Goal: Task Accomplishment & Management: Complete application form

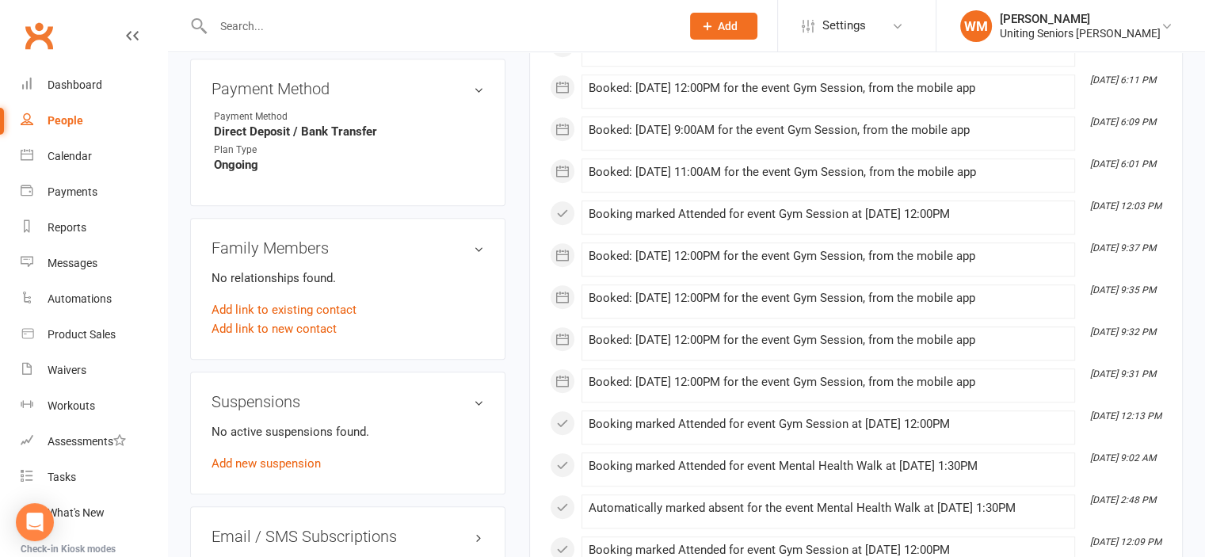
scroll to position [1268, 0]
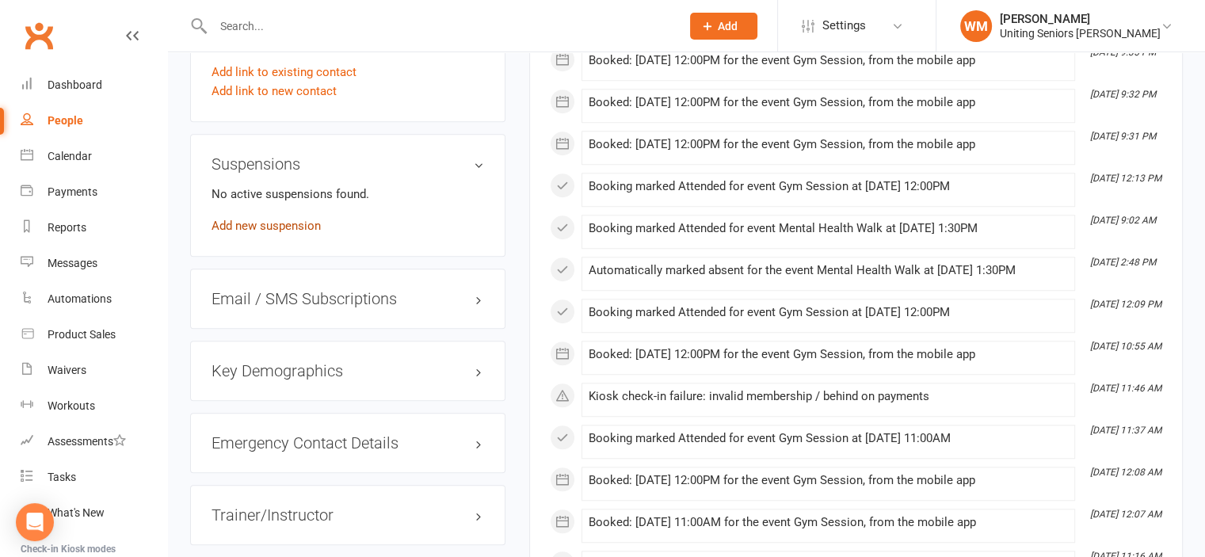
click at [280, 219] on link "Add new suspension" at bounding box center [266, 226] width 109 height 14
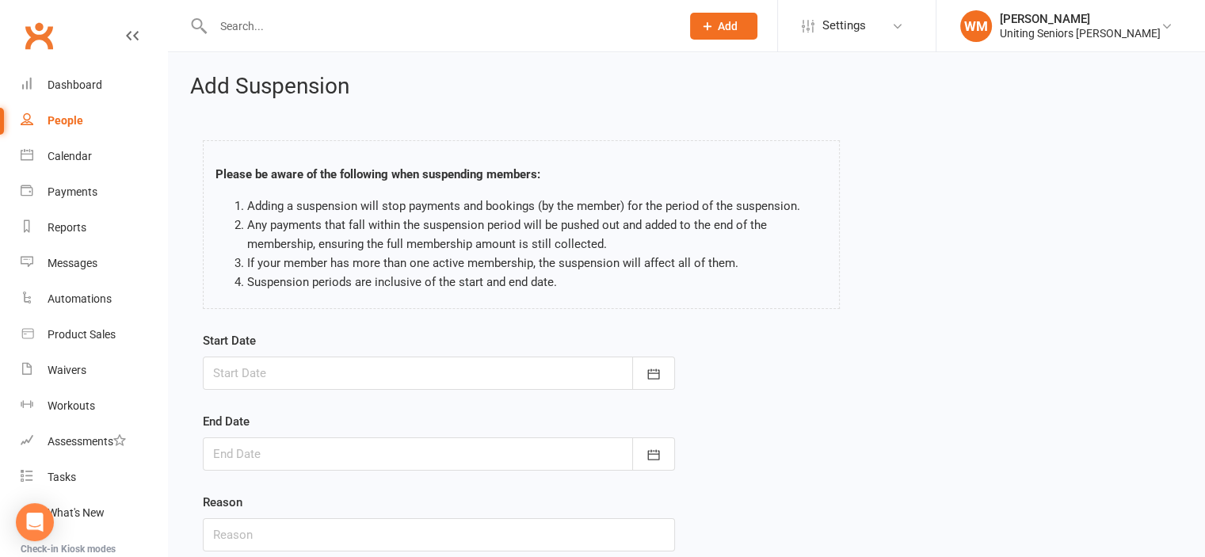
click at [580, 371] on div at bounding box center [439, 372] width 472 height 33
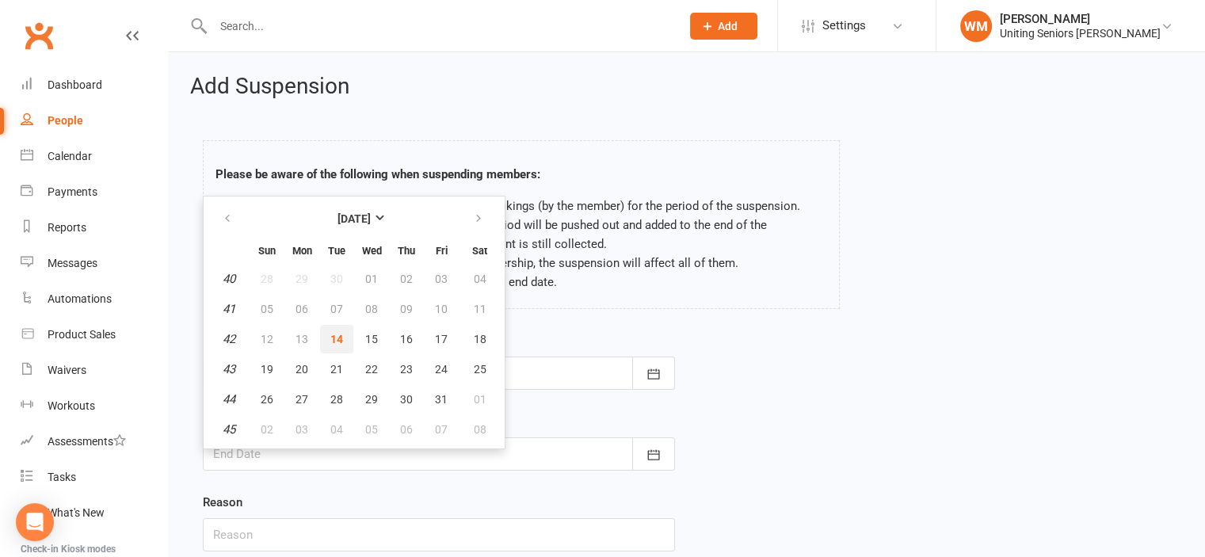
drag, startPoint x: 330, startPoint y: 340, endPoint x: 339, endPoint y: 349, distance: 13.4
click at [330, 339] on span "14" at bounding box center [336, 339] width 13 height 13
type input "[DATE]"
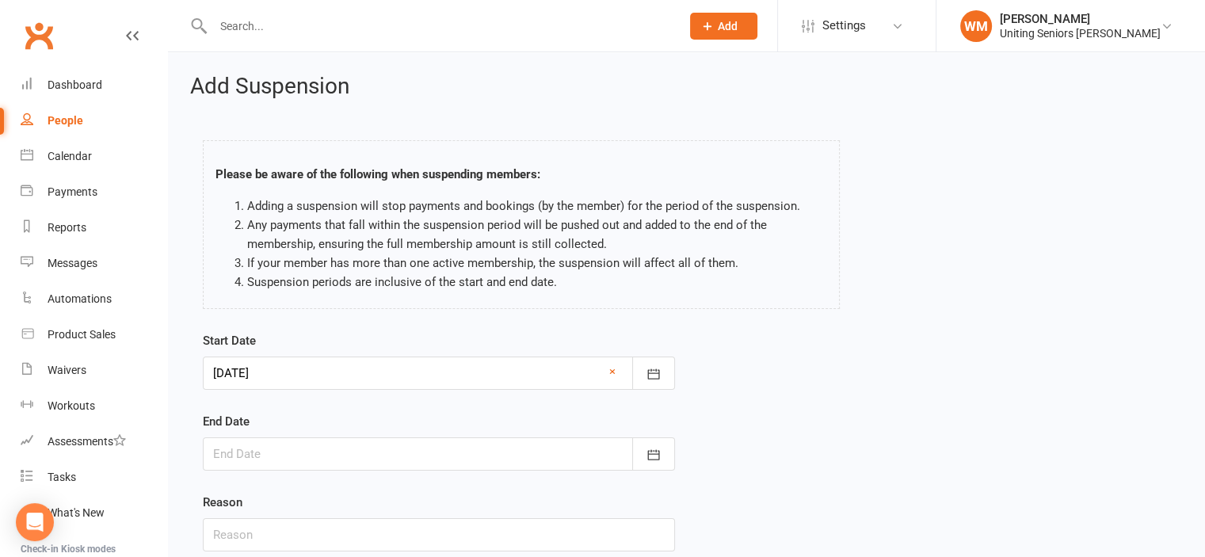
click at [418, 463] on div at bounding box center [439, 453] width 472 height 33
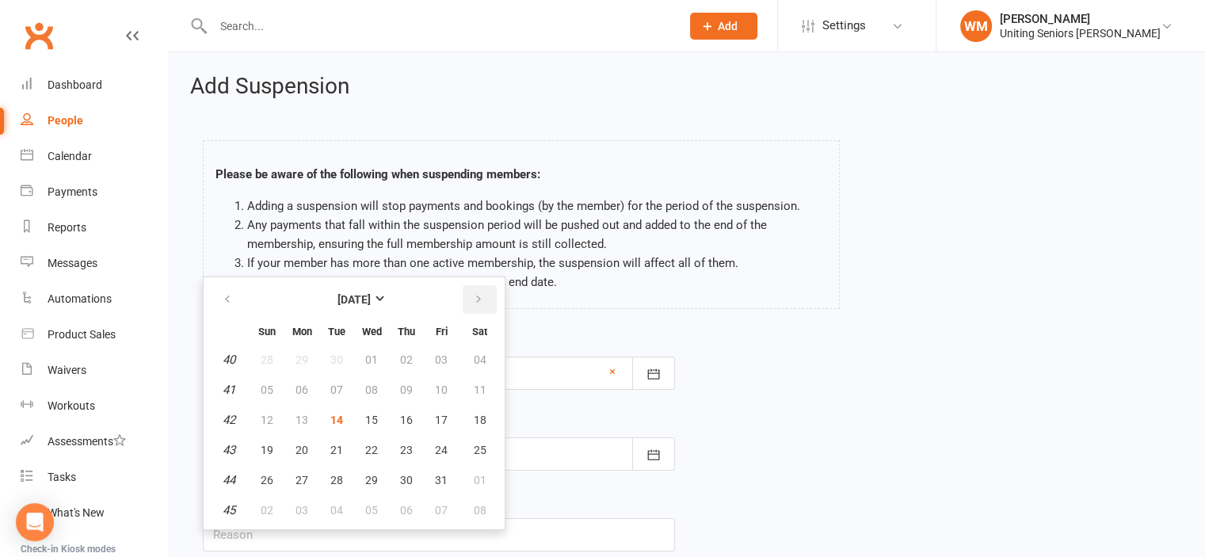
click at [478, 294] on icon "button" at bounding box center [478, 299] width 11 height 13
click at [369, 364] on span "29" at bounding box center [371, 359] width 13 height 13
type input "[DATE]"
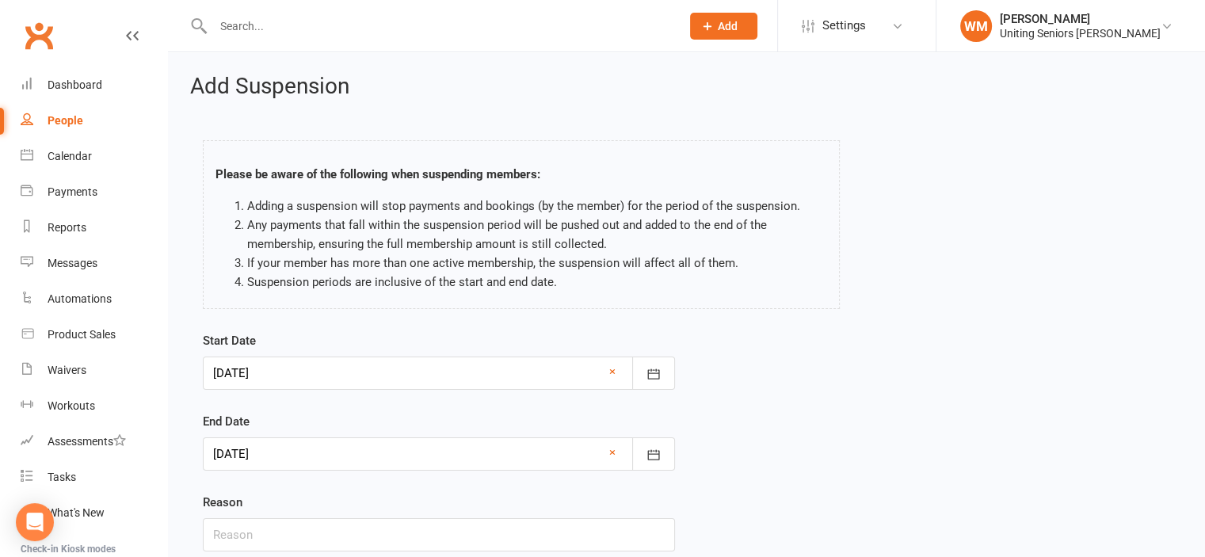
click at [368, 461] on div at bounding box center [439, 453] width 472 height 33
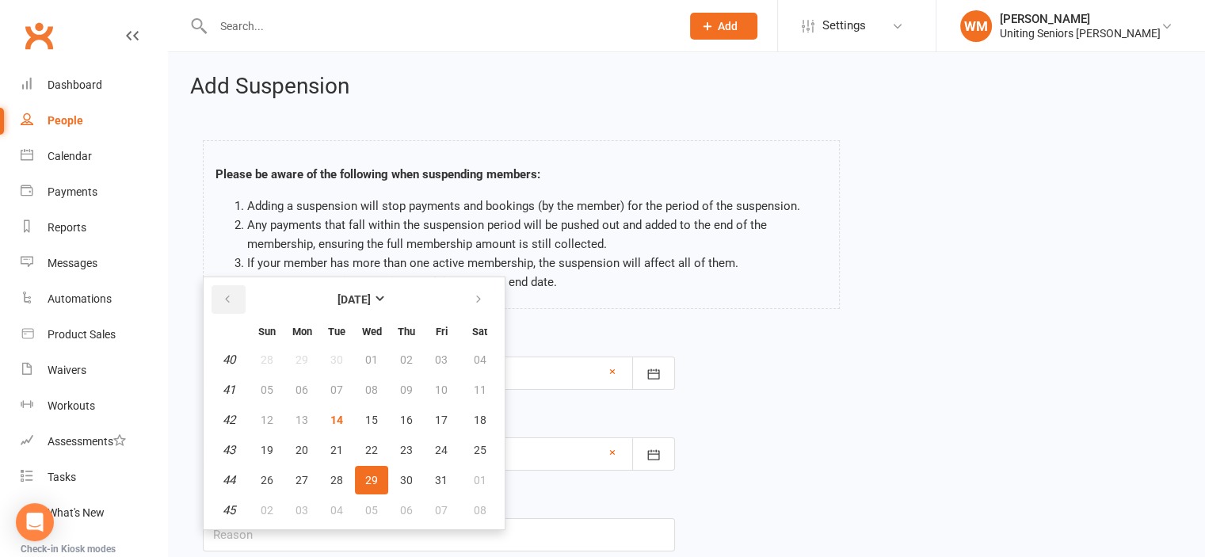
click at [236, 299] on button "button" at bounding box center [229, 299] width 34 height 29
click at [86, 87] on div "Dashboard" at bounding box center [75, 84] width 55 height 13
